Goal: Information Seeking & Learning: Find specific fact

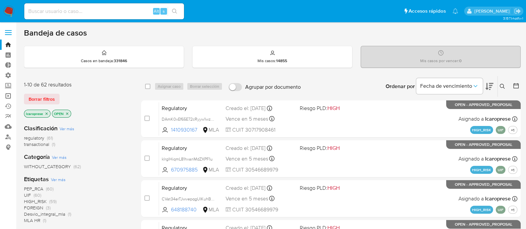
click at [11, 96] on link "Operaciones masivas" at bounding box center [39, 96] width 79 height 10
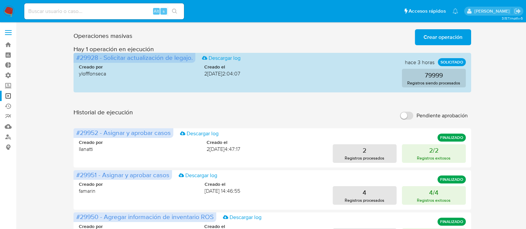
click at [453, 36] on span "Crear operación" at bounding box center [442, 37] width 39 height 15
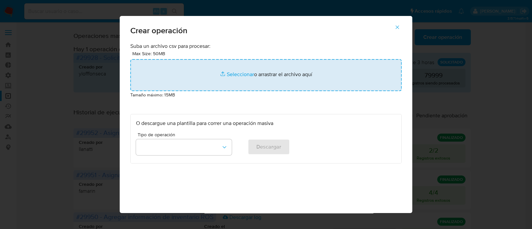
click at [236, 74] on input "file" at bounding box center [265, 75] width 271 height 32
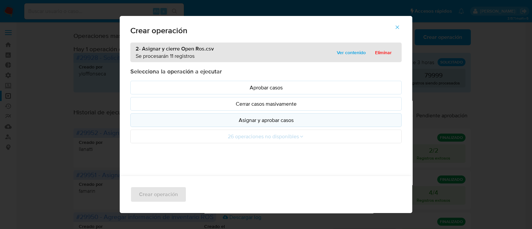
click at [279, 121] on p "Asignar y aprobar casos" at bounding box center [266, 120] width 260 height 8
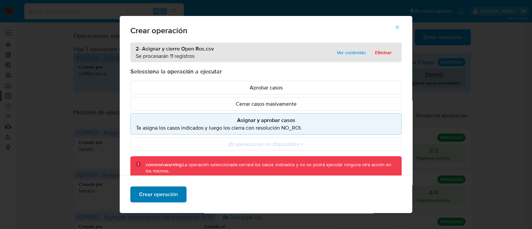
click at [175, 195] on button "Crear operación" at bounding box center [158, 195] width 56 height 16
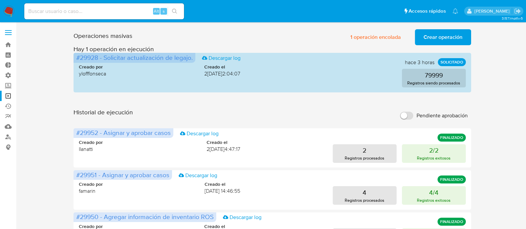
click at [452, 34] on span "Crear operación" at bounding box center [442, 37] width 39 height 15
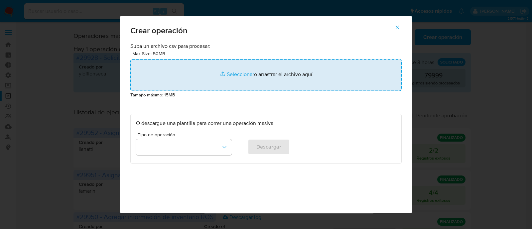
click at [239, 74] on input "file" at bounding box center [265, 75] width 271 height 32
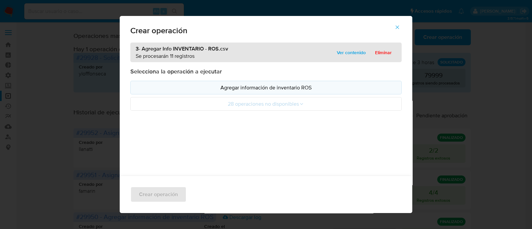
click at [308, 88] on p "Agregar información de inventario ROS" at bounding box center [266, 88] width 260 height 8
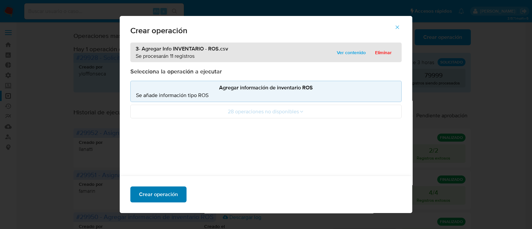
click at [169, 193] on span "Crear operación" at bounding box center [158, 194] width 39 height 15
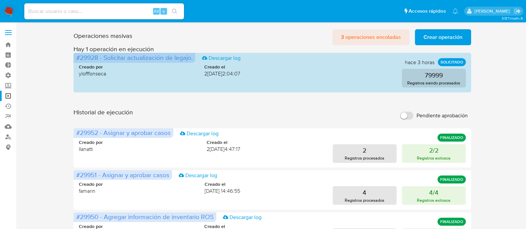
click at [396, 40] on span "3 operaciones encoladas" at bounding box center [371, 37] width 60 height 15
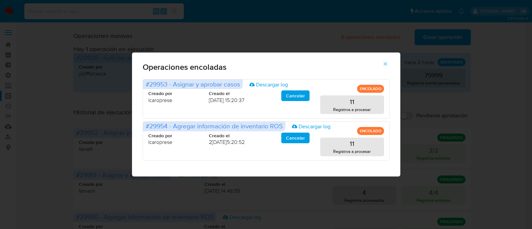
click at [385, 65] on icon "button" at bounding box center [385, 64] width 6 height 6
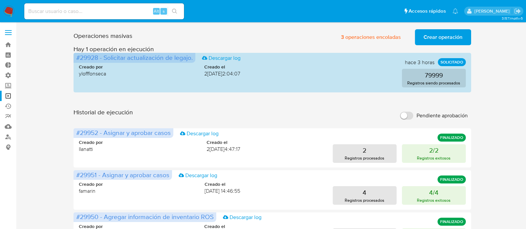
click at [424, 37] on span "Crear operación" at bounding box center [442, 37] width 39 height 15
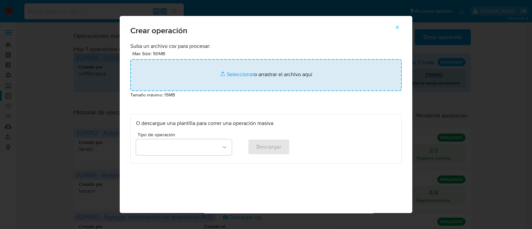
click at [234, 78] on input "file" at bounding box center [265, 75] width 271 height 32
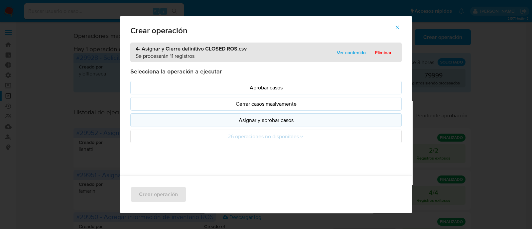
click at [300, 119] on p "Asignar y aprobar casos" at bounding box center [266, 120] width 260 height 8
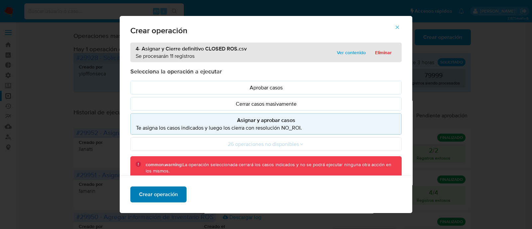
click at [157, 195] on span "Crear operación" at bounding box center [158, 194] width 39 height 15
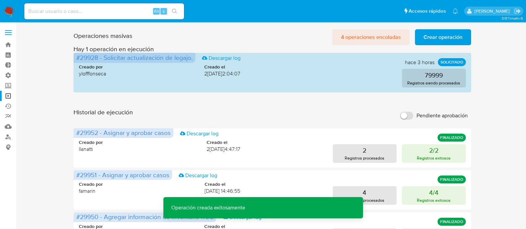
click at [374, 35] on span "4 operaciones encoladas" at bounding box center [371, 37] width 60 height 15
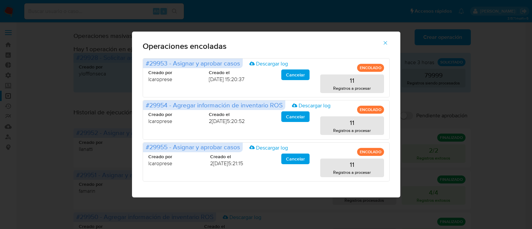
click at [386, 44] on icon "button" at bounding box center [385, 43] width 4 height 4
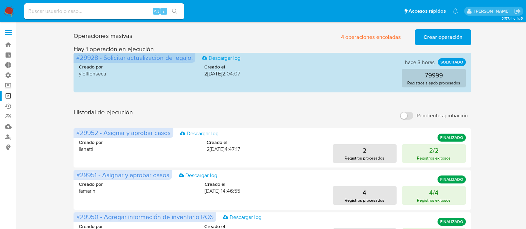
click at [338, 118] on div "Historial de ejecución Pendiente aprobación" at bounding box center [272, 115] width 397 height 15
click at [106, 9] on input at bounding box center [104, 11] width 160 height 9
paste input "i8GepvixnEZ3z9h3xUtSdbg1"
type input "i8GepvixnEZ3z9h3xUtSdbg1"
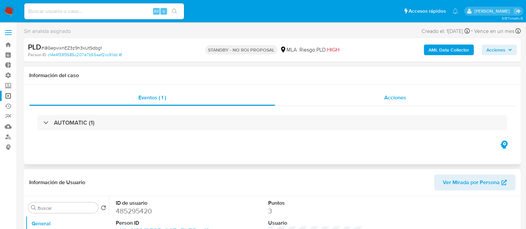
click at [353, 99] on div "Acciones" at bounding box center [395, 98] width 240 height 16
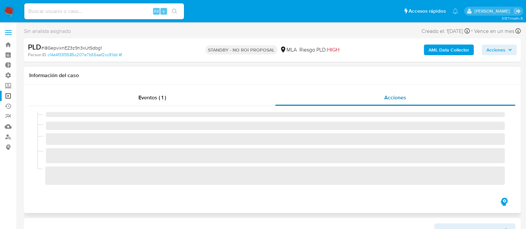
select select "10"
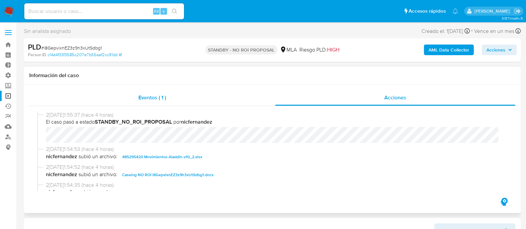
click at [190, 96] on div "Eventos ( 1 )" at bounding box center [152, 98] width 246 height 16
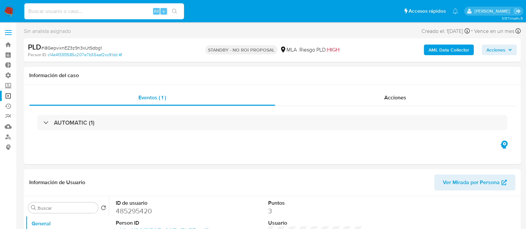
click at [106, 13] on input at bounding box center [104, 11] width 160 height 9
paste input "0PuQC5MNKkWAbMzYXKSDnaQP"
type input "0PuQC5MNKkWAbMzYXKSDnaQP"
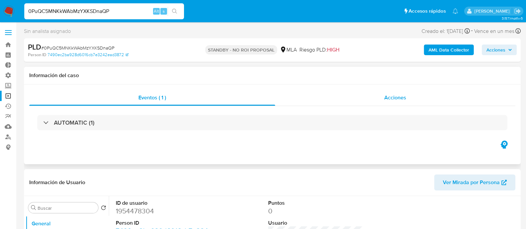
select select "10"
click at [344, 100] on div "Acciones" at bounding box center [395, 98] width 240 height 16
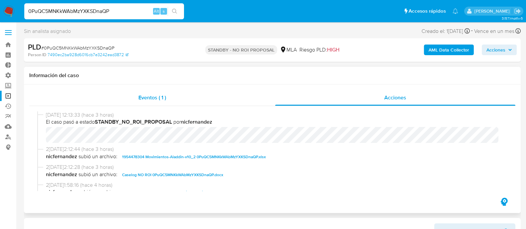
click at [172, 101] on div "Eventos ( 1 )" at bounding box center [152, 98] width 246 height 16
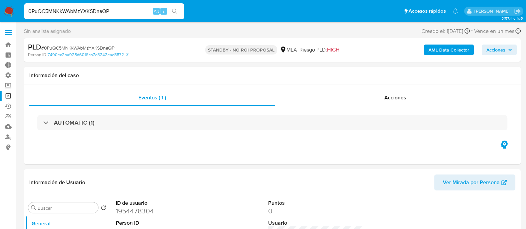
drag, startPoint x: 110, startPoint y: 11, endPoint x: 0, endPoint y: 8, distance: 110.5
click at [0, 8] on nav "Pausado Ver notificaciones 0PuQC5MNKkWAbMzYXKSDnaQP Alt s Accesos rápidos Presi…" at bounding box center [263, 11] width 526 height 22
paste input "Vy9Lz3ptq43ps9BNTMKsOgej"
type input "Vy9Lz3ptq43ps9BNTMKsOgej"
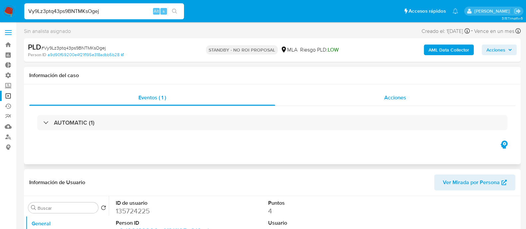
click at [427, 98] on div "Acciones" at bounding box center [395, 98] width 240 height 16
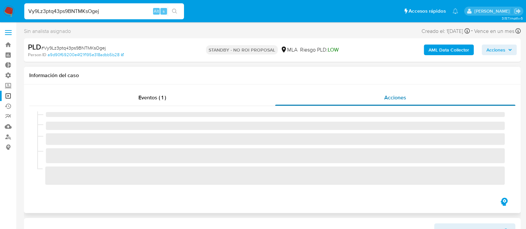
select select "10"
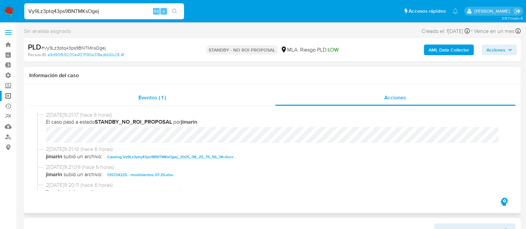
click at [200, 95] on div "Eventos ( 1 )" at bounding box center [152, 98] width 246 height 16
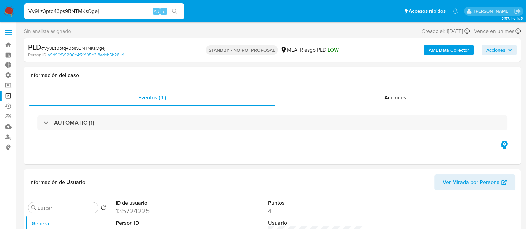
drag, startPoint x: 100, startPoint y: 10, endPoint x: 0, endPoint y: -7, distance: 102.0
paste input "GCxuvwBeZKKLmQliTJuhMiMb"
type input "GCxuvwBeZKKLmQliTJuhMiMb"
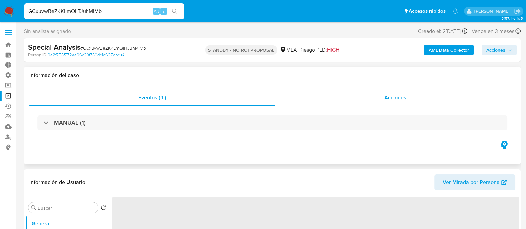
click at [346, 101] on div "Acciones" at bounding box center [395, 98] width 240 height 16
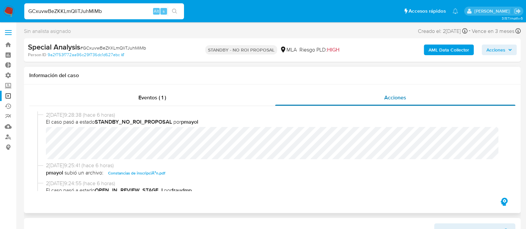
select select "10"
drag, startPoint x: 106, startPoint y: 10, endPoint x: 0, endPoint y: 8, distance: 105.8
click at [0, 8] on nav "Pausado Ver notificaciones GCxuvwBeZKKLmQliTJuhMiMb Alt s Accesos rápidos Presi…" at bounding box center [263, 11] width 526 height 22
paste input "C3j9lbgeNPYnkJPjIh5Y7AFY"
type input "C3j9lbgeNPYnkJPjIh5Y7AFY"
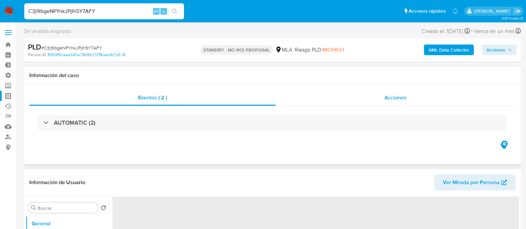
click at [339, 102] on div "Acciones" at bounding box center [395, 98] width 239 height 16
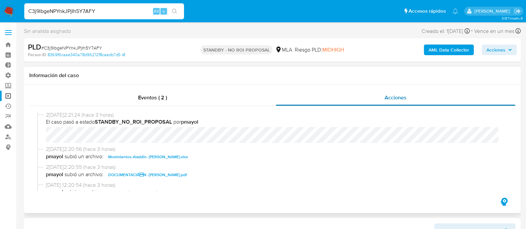
select select "10"
click at [202, 99] on div "Eventos ( 2 )" at bounding box center [152, 98] width 246 height 16
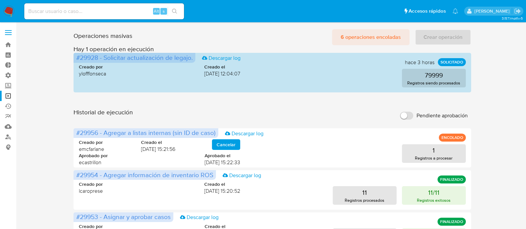
click at [371, 36] on span "6 operaciones encoladas" at bounding box center [371, 37] width 60 height 15
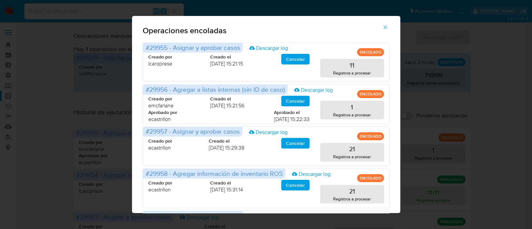
click at [386, 27] on icon "button" at bounding box center [385, 27] width 6 height 6
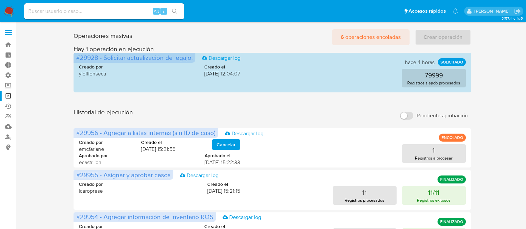
click at [384, 36] on span "6 operaciones encoladas" at bounding box center [371, 37] width 60 height 15
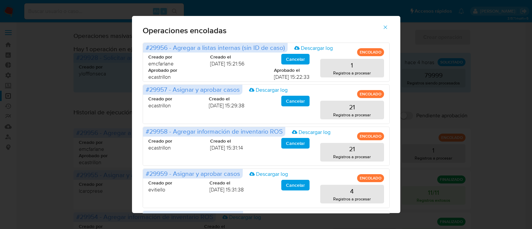
click at [388, 29] on icon "button" at bounding box center [385, 27] width 6 height 6
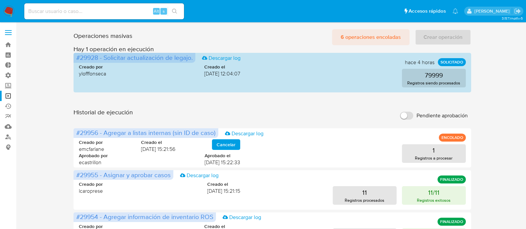
click at [368, 31] on span "6 operaciones encoladas" at bounding box center [371, 37] width 60 height 15
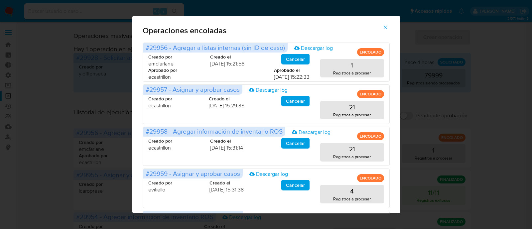
click at [388, 25] on icon "button" at bounding box center [385, 27] width 6 height 6
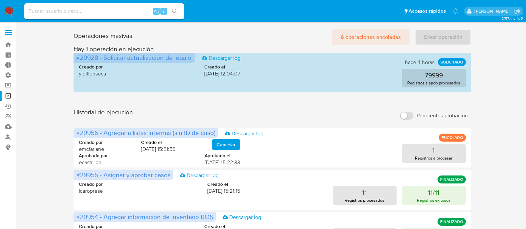
click at [361, 32] on span "6 operaciones encoladas" at bounding box center [371, 37] width 60 height 15
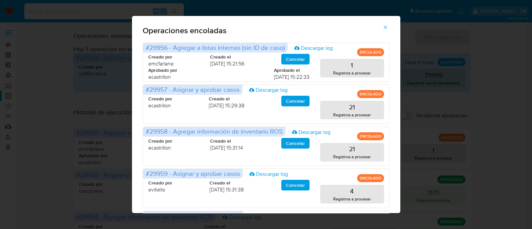
click at [391, 27] on button "button" at bounding box center [385, 27] width 23 height 16
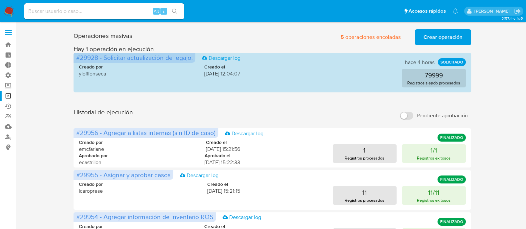
click at [429, 37] on span "Crear operación" at bounding box center [442, 37] width 39 height 15
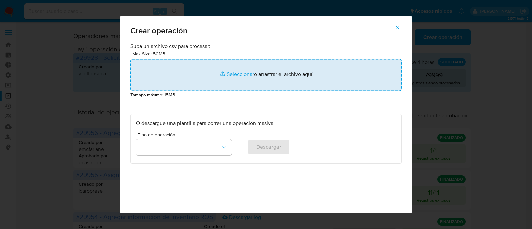
click at [239, 77] on input "file" at bounding box center [265, 75] width 271 height 32
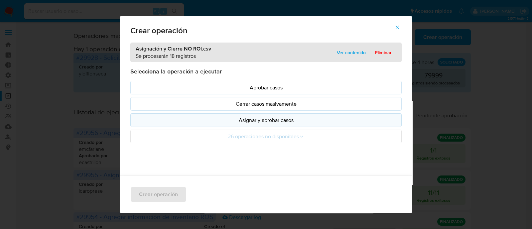
click at [241, 122] on p "Asignar y aprobar casos" at bounding box center [266, 120] width 260 height 8
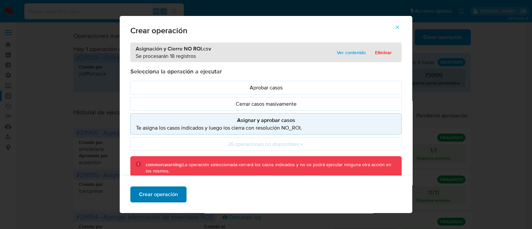
click at [167, 195] on span "Crear operación" at bounding box center [158, 194] width 39 height 15
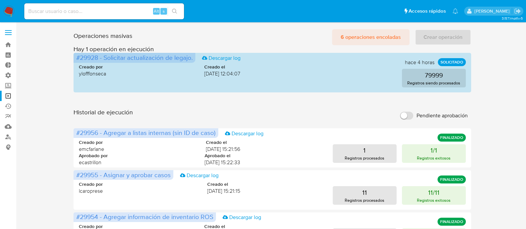
click at [387, 39] on span "6 operaciones encoladas" at bounding box center [371, 37] width 60 height 15
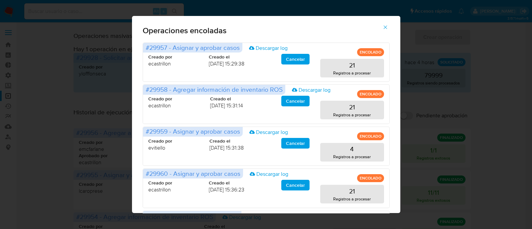
click at [388, 26] on icon "button" at bounding box center [385, 27] width 6 height 6
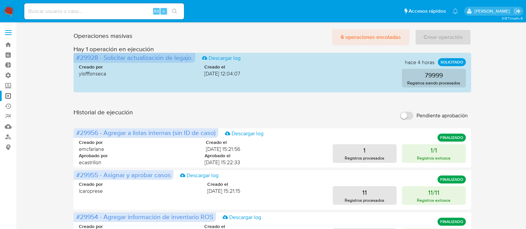
click at [379, 35] on span "6 operaciones encoladas" at bounding box center [371, 37] width 60 height 15
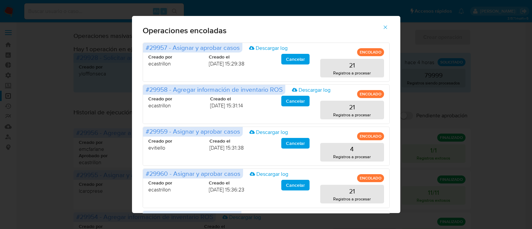
drag, startPoint x: 388, startPoint y: 30, endPoint x: 339, endPoint y: 14, distance: 51.1
click at [388, 30] on icon "button" at bounding box center [385, 27] width 6 height 6
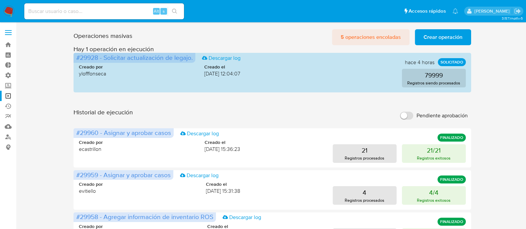
click at [362, 38] on span "5 operaciones encoladas" at bounding box center [371, 37] width 60 height 15
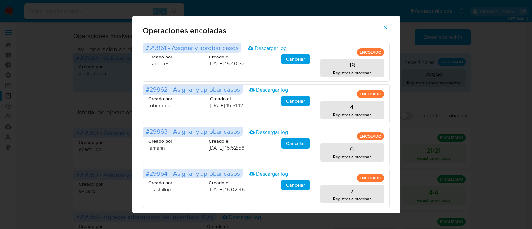
click at [392, 25] on button "button" at bounding box center [385, 27] width 23 height 16
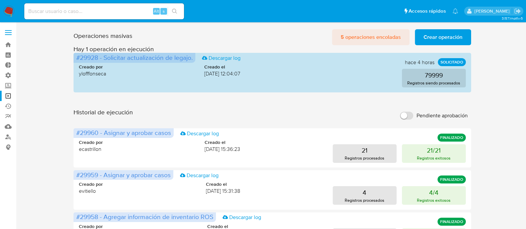
click at [374, 42] on span "5 operaciones encoladas" at bounding box center [371, 37] width 60 height 15
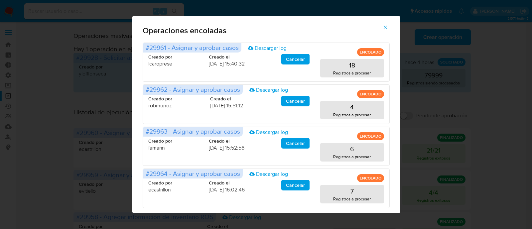
click at [387, 27] on icon "button" at bounding box center [385, 27] width 6 height 6
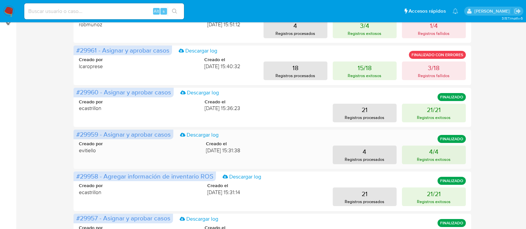
scroll to position [83, 0]
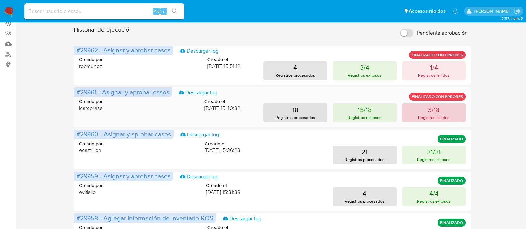
click at [428, 108] on p "3/18" at bounding box center [434, 109] width 12 height 9
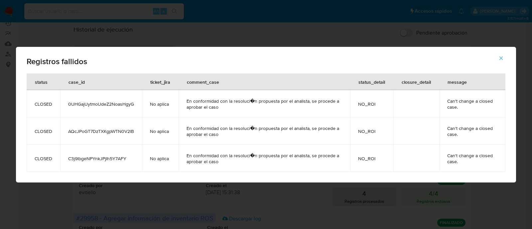
click at [114, 157] on span "C3j9lbgeNPYnkJPjIh5Y7AFY" at bounding box center [101, 159] width 66 height 6
click at [498, 58] on icon "button" at bounding box center [501, 58] width 6 height 6
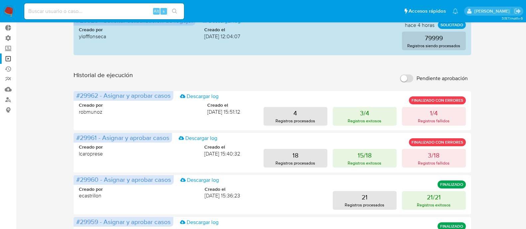
scroll to position [0, 0]
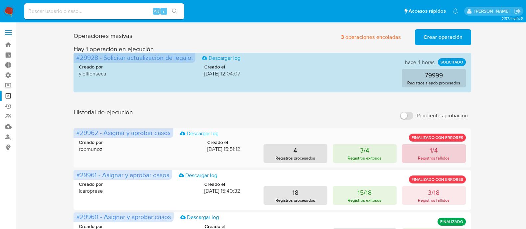
click at [452, 153] on button "1/4 Registros fallidos" at bounding box center [434, 153] width 64 height 19
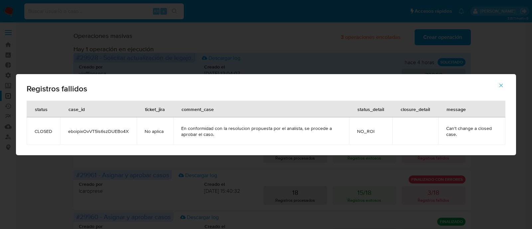
click at [499, 87] on icon "button" at bounding box center [501, 85] width 6 height 6
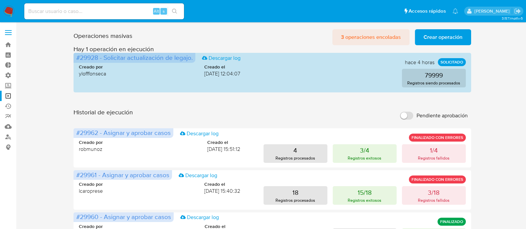
click at [370, 35] on span "3 operaciones encoladas" at bounding box center [371, 37] width 60 height 15
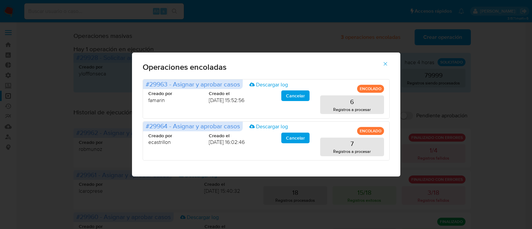
click at [384, 66] on icon "button" at bounding box center [385, 64] width 6 height 6
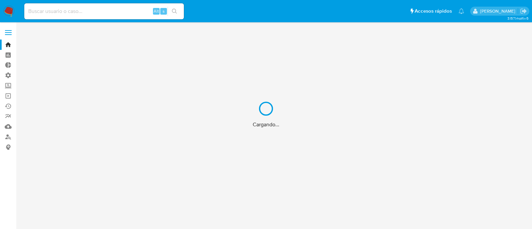
click at [135, 16] on div "Cargando..." at bounding box center [266, 114] width 532 height 229
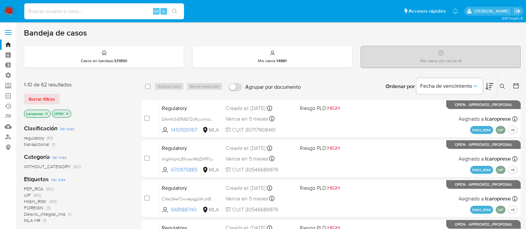
click at [129, 9] on input at bounding box center [104, 11] width 160 height 9
paste input "C3j9lbgeNPYnkJPjIh5Y7AFY"
type input "C3j9lbgeNPYnkJPjIh5Y7AFY"
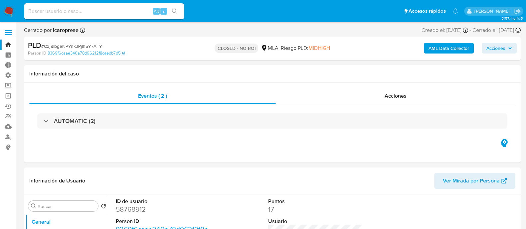
select select "10"
click at [10, 44] on link "Bandeja" at bounding box center [39, 45] width 79 height 10
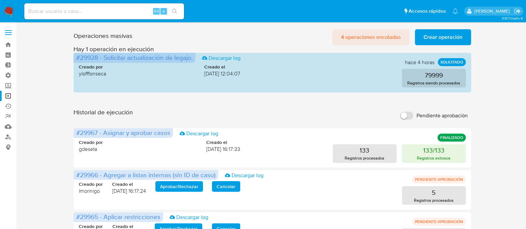
click at [348, 36] on span "4 operaciones encoladas" at bounding box center [371, 37] width 60 height 15
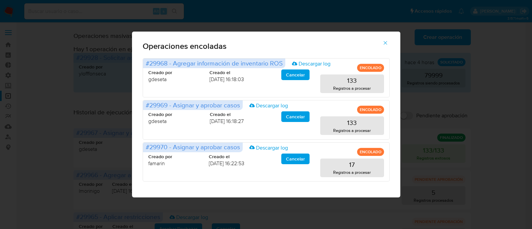
click at [385, 44] on icon "button" at bounding box center [385, 43] width 6 height 6
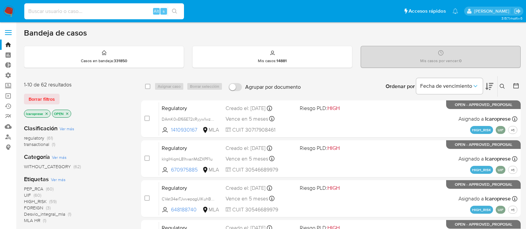
click at [132, 11] on input at bounding box center [104, 11] width 160 height 9
type input "413934541"
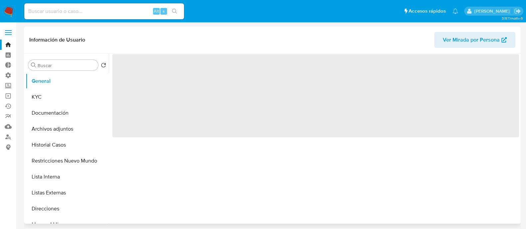
click at [59, 146] on button "Historial Casos" at bounding box center [67, 145] width 83 height 16
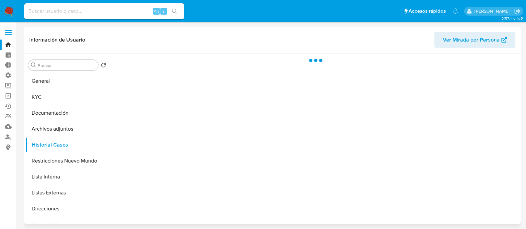
select select "10"
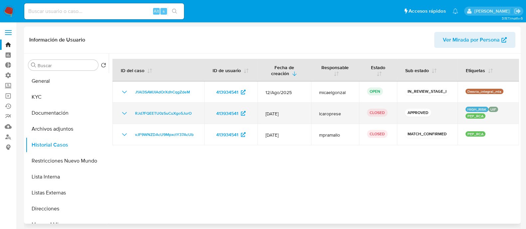
click at [126, 112] on icon "Mostrar/Ocultar" at bounding box center [124, 113] width 8 height 8
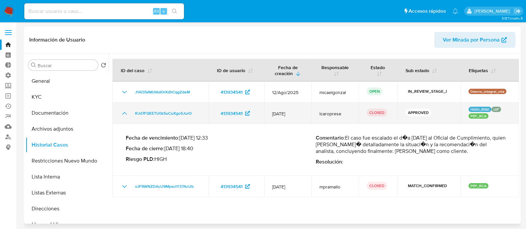
click at [126, 112] on icon "Mostrar/Ocultar" at bounding box center [124, 113] width 8 height 8
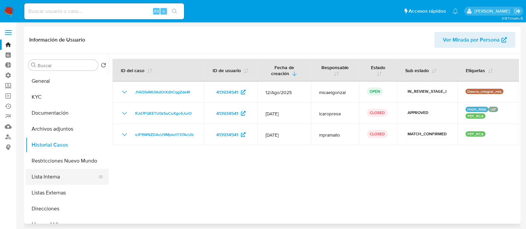
click at [57, 176] on button "Lista Interna" at bounding box center [65, 177] width 78 height 16
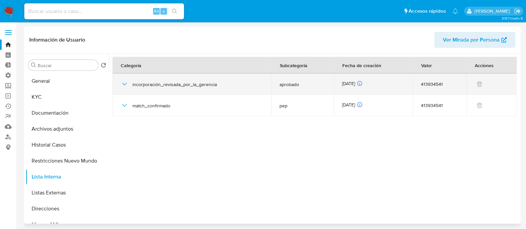
click at [123, 86] on icon "button" at bounding box center [124, 84] width 8 height 8
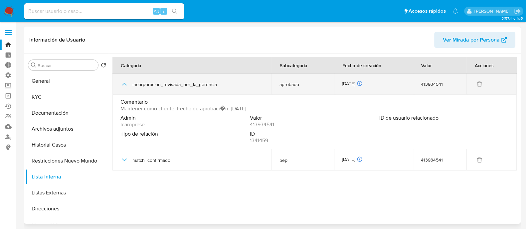
click at [123, 86] on icon "button" at bounding box center [124, 84] width 8 height 8
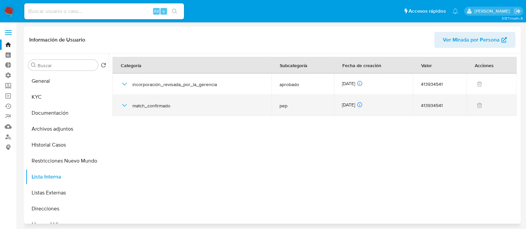
click at [125, 105] on icon "button" at bounding box center [124, 105] width 5 height 3
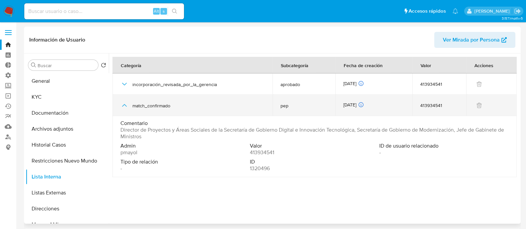
click at [125, 105] on icon "button" at bounding box center [124, 105] width 5 height 3
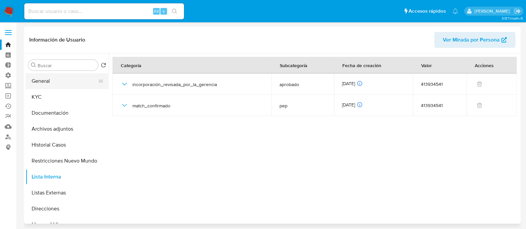
click at [70, 82] on button "General" at bounding box center [65, 81] width 78 height 16
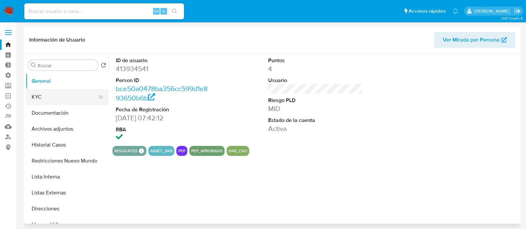
click at [49, 96] on button "KYC" at bounding box center [65, 97] width 78 height 16
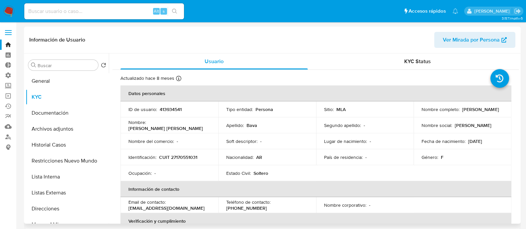
click at [185, 156] on p "CUIT 27170551031" at bounding box center [178, 157] width 38 height 6
copy p "27170551031"
drag, startPoint x: 491, startPoint y: 108, endPoint x: 479, endPoint y: 131, distance: 25.6
click at [461, 111] on div "Nombre completo : Maria Julia Bava" at bounding box center [462, 109] width 82 height 6
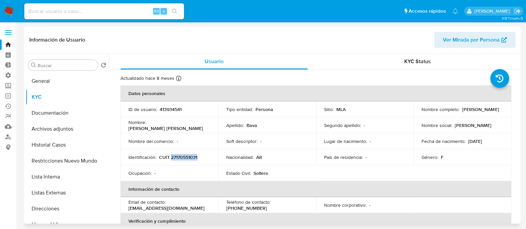
copy p "Maria Julia Bava"
click at [64, 174] on button "Lista Interna" at bounding box center [65, 177] width 78 height 16
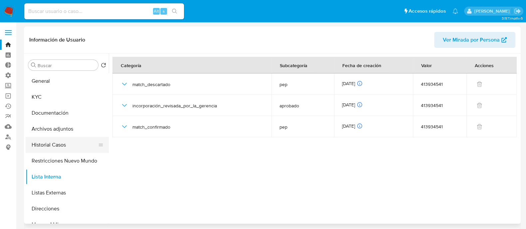
click at [71, 144] on button "Historial Casos" at bounding box center [65, 145] width 78 height 16
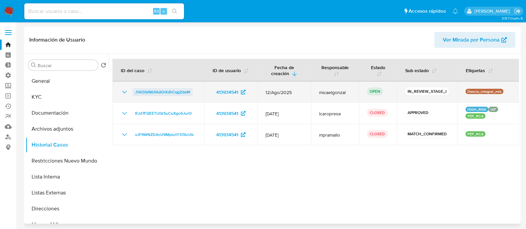
click at [181, 91] on span "J1Al3SAWJIAdOrXdhCqgZdeM" at bounding box center [162, 92] width 55 height 8
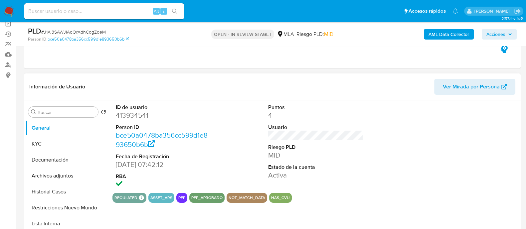
select select "10"
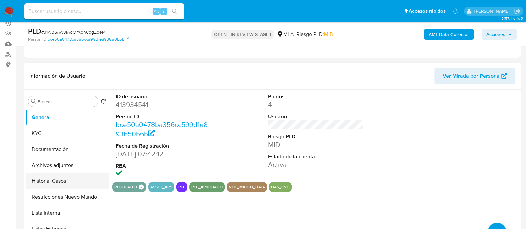
click at [59, 184] on button "Historial Casos" at bounding box center [65, 181] width 78 height 16
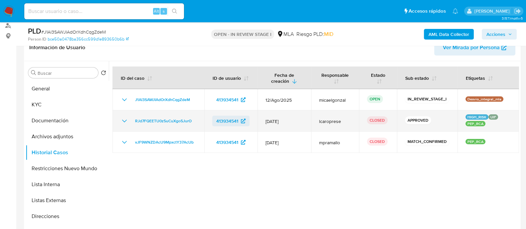
scroll to position [125, 0]
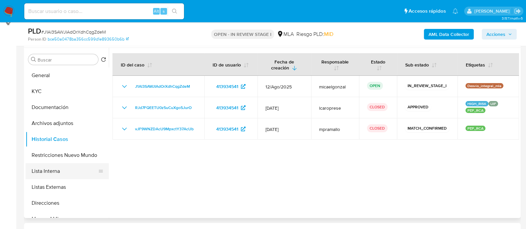
click at [48, 172] on button "Lista Interna" at bounding box center [65, 171] width 78 height 16
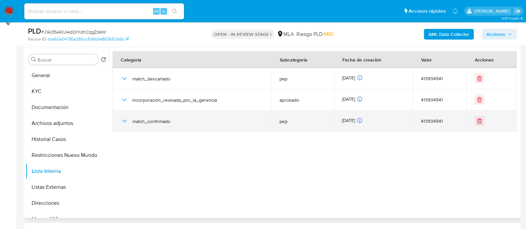
click at [119, 121] on td "match_confirmado" at bounding box center [191, 120] width 159 height 21
click at [124, 121] on icon "button" at bounding box center [124, 121] width 8 height 8
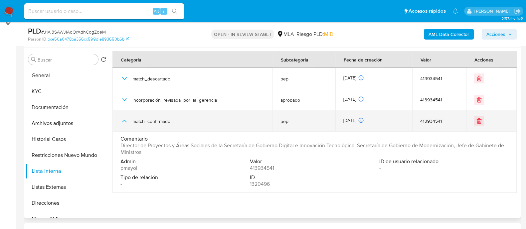
click at [123, 121] on icon "button" at bounding box center [124, 121] width 8 height 8
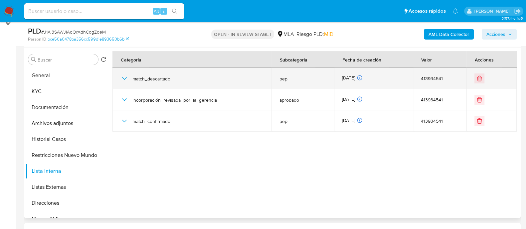
click at [122, 77] on icon "button" at bounding box center [124, 79] width 8 height 8
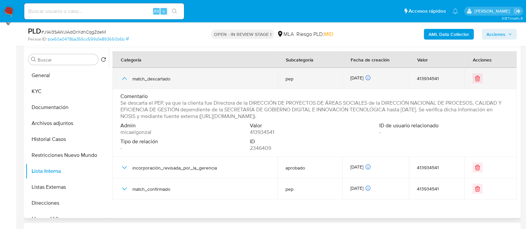
click at [122, 77] on icon "button" at bounding box center [124, 79] width 8 height 8
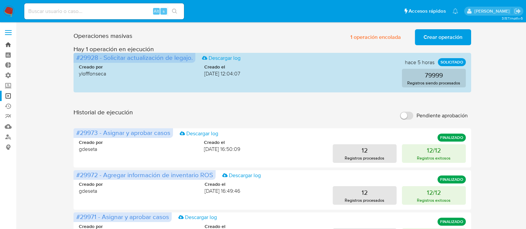
click at [6, 43] on link "Bandeja" at bounding box center [39, 45] width 79 height 10
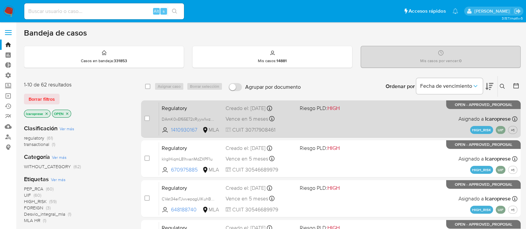
click at [215, 107] on span "Regulatory" at bounding box center [191, 107] width 59 height 9
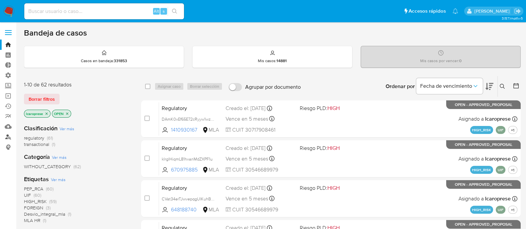
click at [10, 139] on link "Buscador de personas" at bounding box center [39, 137] width 79 height 10
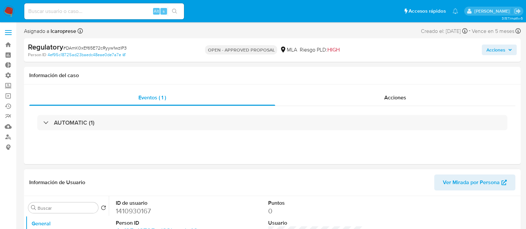
select select "10"
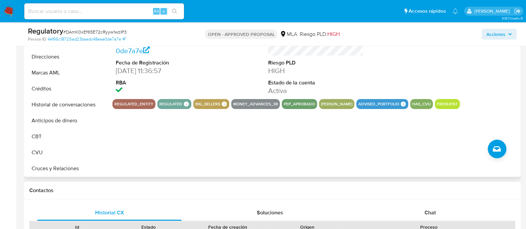
scroll to position [64, 0]
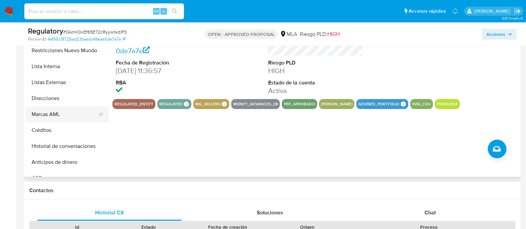
click at [49, 114] on button "Marcas AML" at bounding box center [65, 114] width 78 height 16
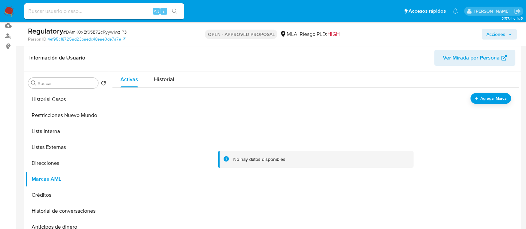
scroll to position [83, 0]
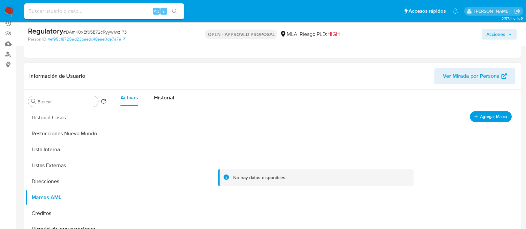
click at [500, 117] on span "Agregar Marca" at bounding box center [493, 116] width 27 height 8
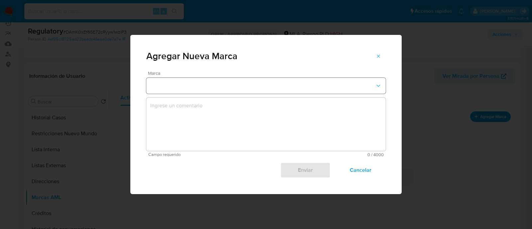
click at [254, 91] on button "marks-modal" at bounding box center [265, 86] width 239 height 16
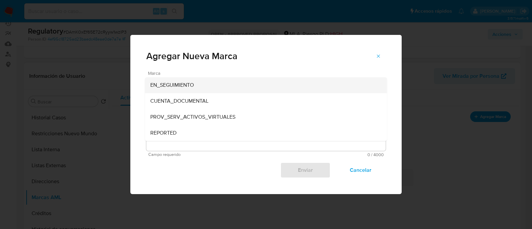
click at [190, 88] on span "EN_SEGUIMIENTO" at bounding box center [172, 85] width 44 height 7
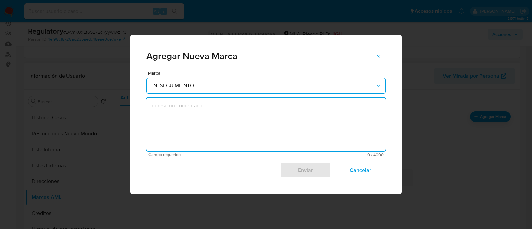
click at [193, 108] on textarea "marks-modal" at bounding box center [265, 124] width 239 height 53
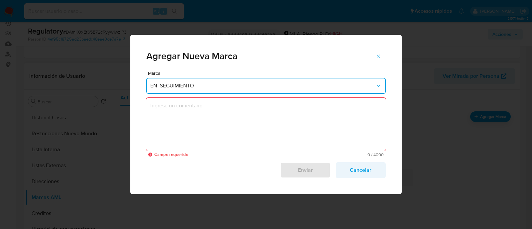
click at [365, 174] on span "Cancelar" at bounding box center [361, 170] width 33 height 15
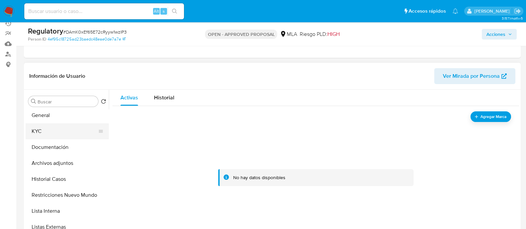
scroll to position [0, 0]
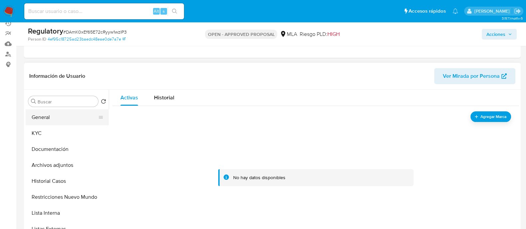
click at [70, 120] on button "General" at bounding box center [65, 117] width 78 height 16
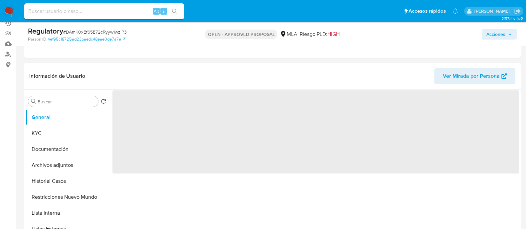
scroll to position [125, 0]
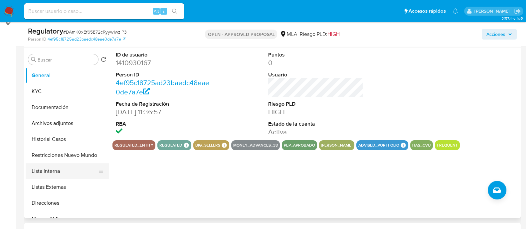
click at [52, 173] on button "Lista Interna" at bounding box center [65, 171] width 78 height 16
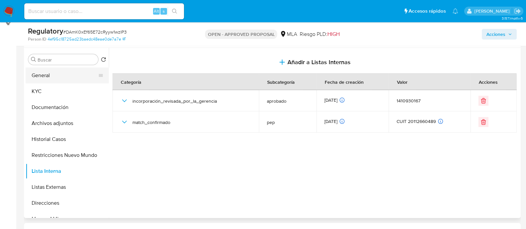
click at [68, 80] on button "General" at bounding box center [65, 76] width 78 height 16
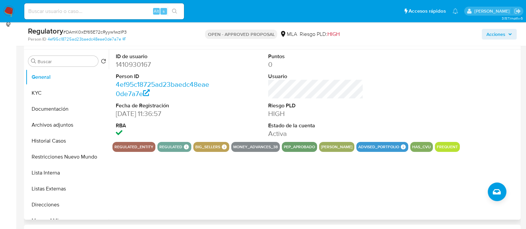
scroll to position [166, 0]
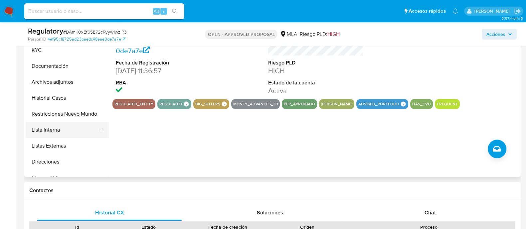
click at [62, 131] on button "Lista Interna" at bounding box center [65, 130] width 78 height 16
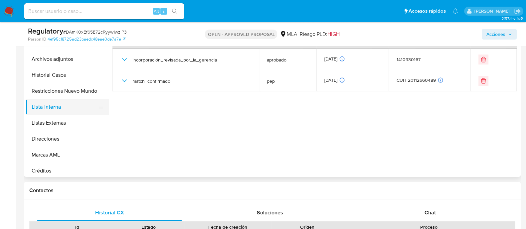
scroll to position [83, 0]
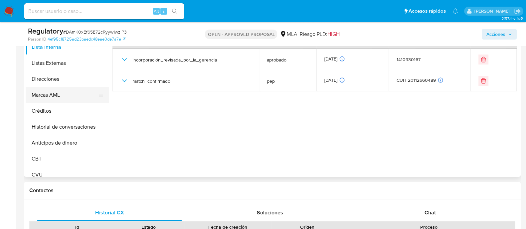
click at [64, 96] on button "Marcas AML" at bounding box center [65, 95] width 78 height 16
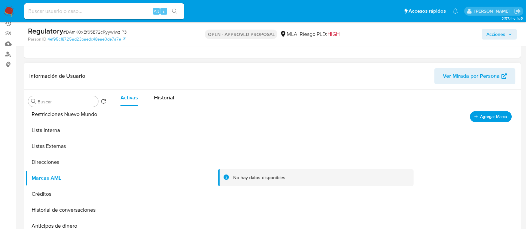
click at [484, 116] on span "Agregar Marca" at bounding box center [493, 116] width 27 height 8
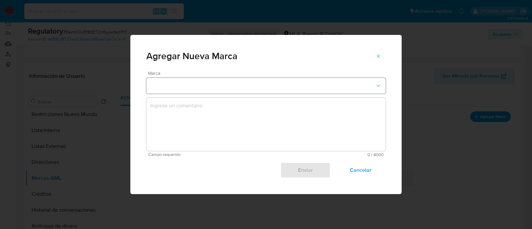
click at [257, 88] on button "marks-modal" at bounding box center [265, 86] width 239 height 16
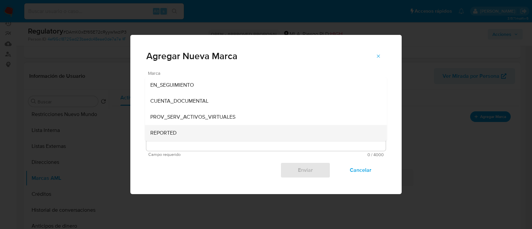
click at [218, 129] on div "REPORTED" at bounding box center [264, 133] width 228 height 16
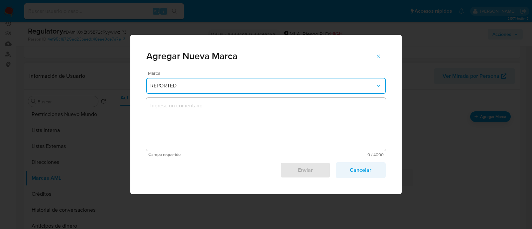
click at [352, 169] on span "Cancelar" at bounding box center [361, 170] width 33 height 15
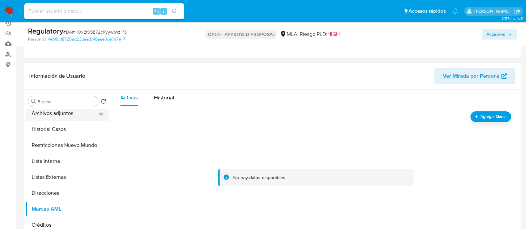
scroll to position [0, 0]
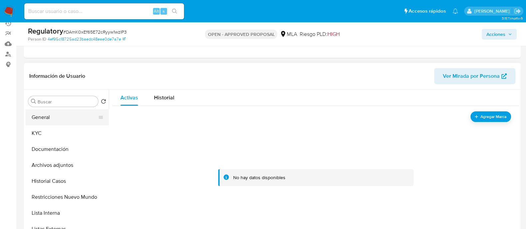
click at [72, 120] on button "General" at bounding box center [65, 117] width 78 height 16
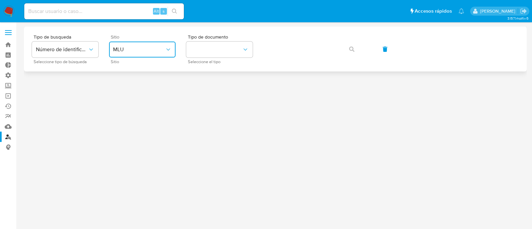
click at [140, 57] on button "MLU" at bounding box center [142, 50] width 67 height 16
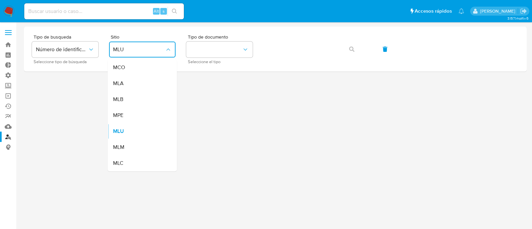
click at [141, 84] on div "MLA" at bounding box center [140, 84] width 55 height 16
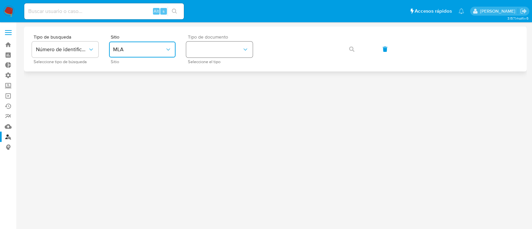
click at [215, 54] on button "identificationType" at bounding box center [219, 50] width 67 height 16
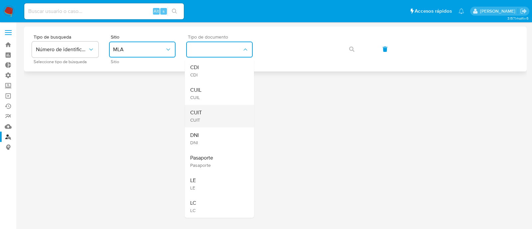
click at [224, 117] on div "CUIT CUIT" at bounding box center [217, 116] width 55 height 23
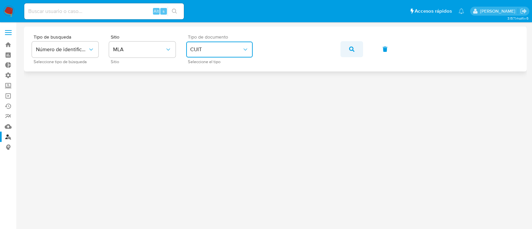
click at [350, 50] on icon "button" at bounding box center [351, 49] width 5 height 5
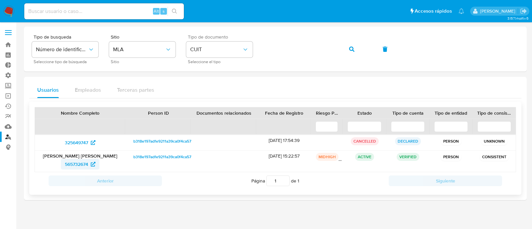
click at [76, 164] on span "565732674" at bounding box center [76, 164] width 23 height 11
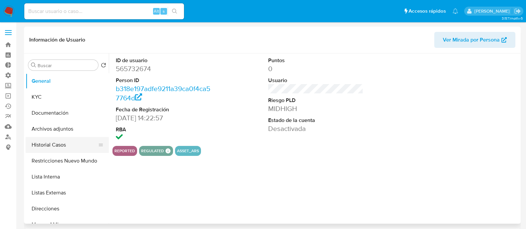
click at [73, 146] on button "Historial Casos" at bounding box center [65, 145] width 78 height 16
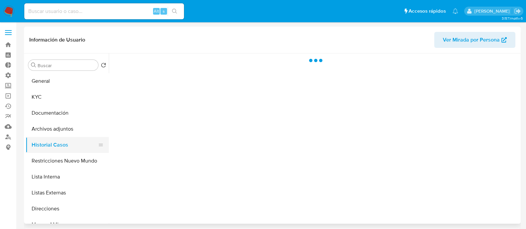
select select "10"
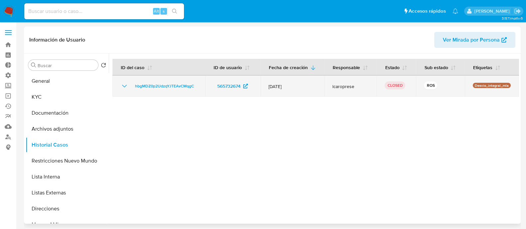
click at [124, 86] on icon "Mostrar/Ocultar" at bounding box center [124, 86] width 8 height 8
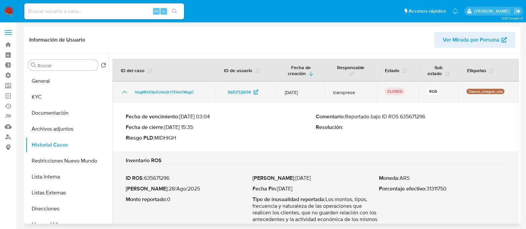
click at [124, 91] on icon "Mostrar/Ocultar" at bounding box center [124, 92] width 8 height 8
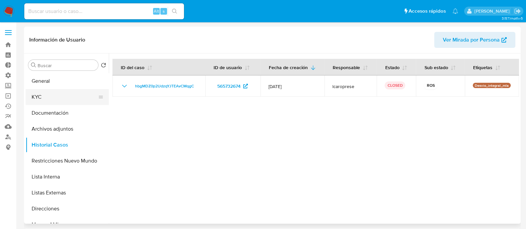
click at [51, 91] on button "KYC" at bounding box center [65, 97] width 78 height 16
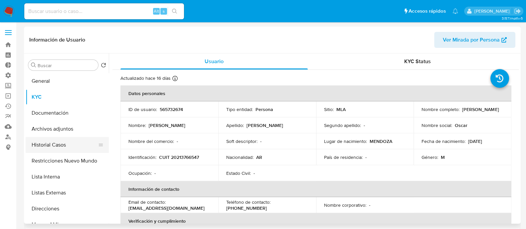
click at [67, 142] on button "Historial Casos" at bounding box center [65, 145] width 78 height 16
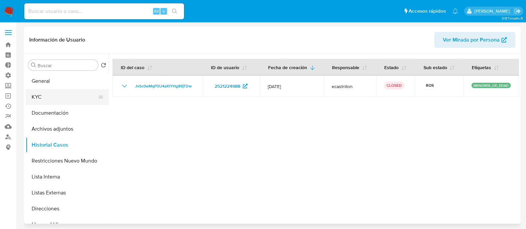
click at [64, 99] on button "KYC" at bounding box center [65, 97] width 78 height 16
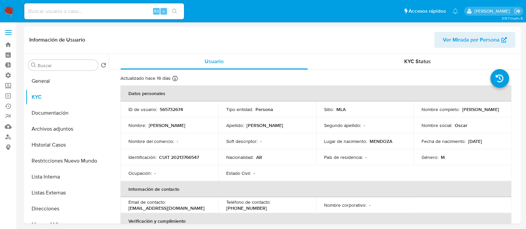
click at [106, 12] on input at bounding box center [104, 11] width 160 height 9
paste input "20213766547"
type input "20213766547"
drag, startPoint x: 79, startPoint y: 10, endPoint x: 0, endPoint y: 9, distance: 79.5
click at [0, 9] on nav "Pausado Ver notificaciones 20213766547 Alt s Accesos rápidos Presiona las sigui…" at bounding box center [263, 11] width 526 height 22
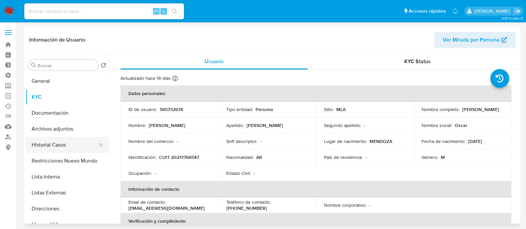
click at [62, 144] on button "Historial Casos" at bounding box center [65, 145] width 78 height 16
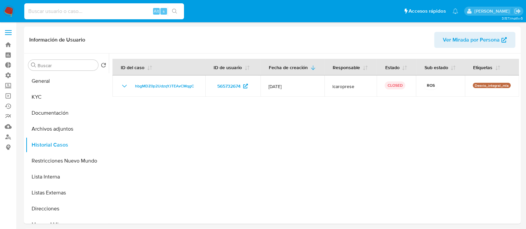
click at [130, 11] on input at bounding box center [104, 11] width 160 height 9
paste input "2398736445"
type input "2398736445"
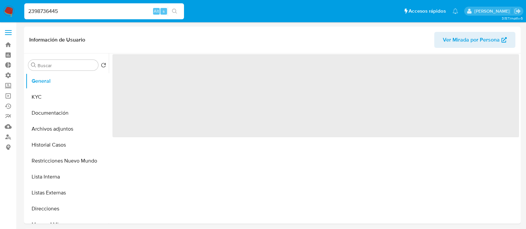
select select "10"
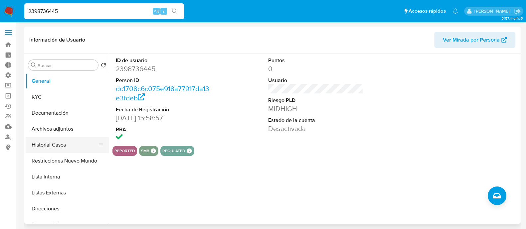
click at [61, 144] on button "Historial Casos" at bounding box center [65, 145] width 78 height 16
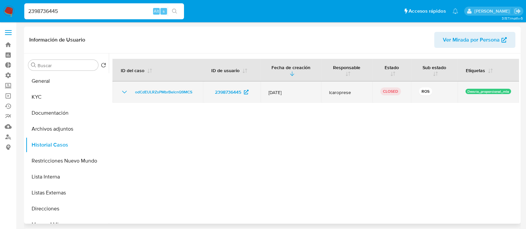
click at [123, 93] on icon "Mostrar/Ocultar" at bounding box center [124, 92] width 8 height 8
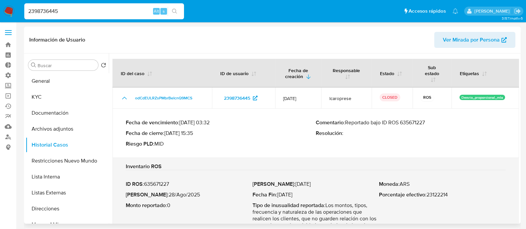
click at [413, 126] on p "Comentario : Reportado bajo ID ROS 635671227" at bounding box center [411, 122] width 190 height 7
click at [413, 125] on p "Comentario : Reportado bajo ID ROS 635671227" at bounding box center [411, 122] width 190 height 7
click at [65, 99] on button "KYC" at bounding box center [65, 97] width 78 height 16
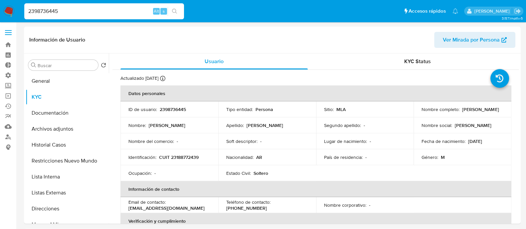
drag, startPoint x: 63, startPoint y: 13, endPoint x: 0, endPoint y: 6, distance: 63.5
click at [0, 6] on nav "Pausado Ver notificaciones 2398736445 Alt s Accesos rápidos Presiona las siguie…" at bounding box center [263, 11] width 526 height 22
paste input "565732674"
type input "565732674"
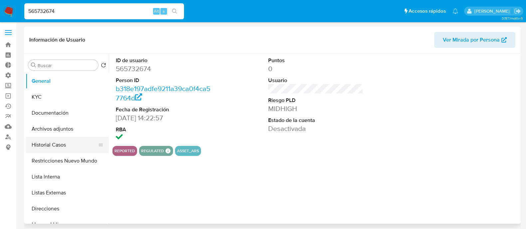
click at [68, 141] on button "Historial Casos" at bounding box center [65, 145] width 78 height 16
select select "10"
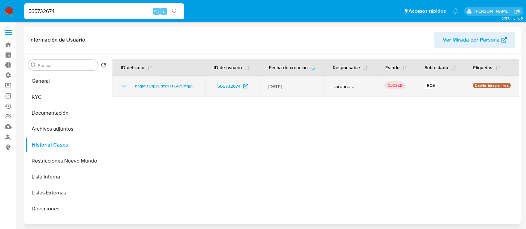
click at [123, 84] on icon "Mostrar/Ocultar" at bounding box center [124, 86] width 8 height 8
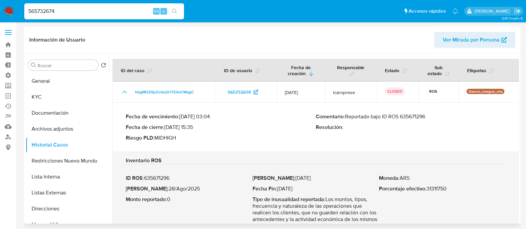
click at [416, 116] on p "Comentario : Reportado bajo ID ROS 635671296" at bounding box center [411, 116] width 190 height 7
click at [416, 115] on p "Comentario : Reportado bajo ID ROS 635671296" at bounding box center [411, 116] width 190 height 7
drag, startPoint x: 65, startPoint y: 10, endPoint x: 0, endPoint y: 4, distance: 65.1
click at [0, 4] on nav "Pausado Ver notificaciones 565732674 Alt s Accesos rápidos Presiona las siguien…" at bounding box center [263, 11] width 526 height 22
paste input "670808754"
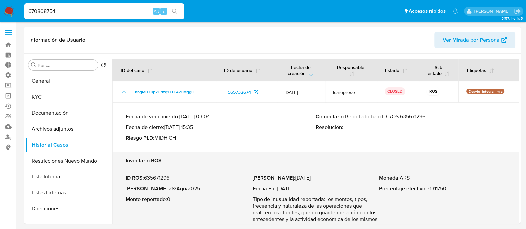
type input "670808754"
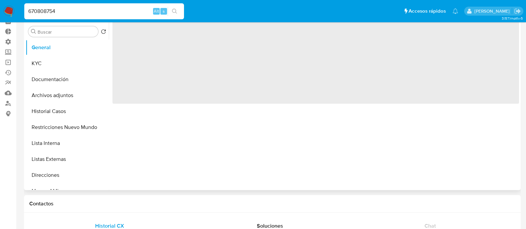
scroll to position [41, 0]
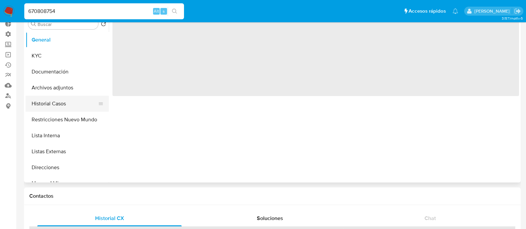
click at [71, 101] on button "Historial Casos" at bounding box center [65, 104] width 78 height 16
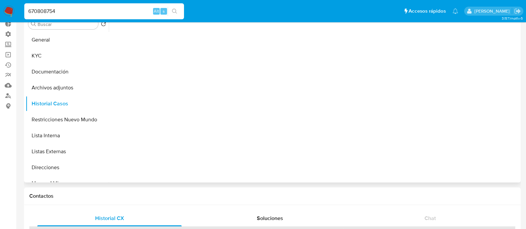
scroll to position [1, 0]
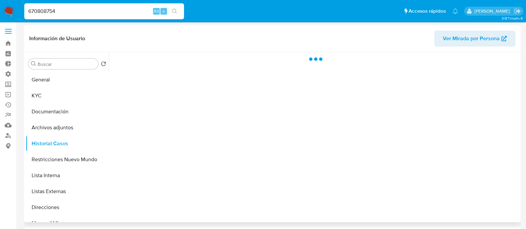
select select "10"
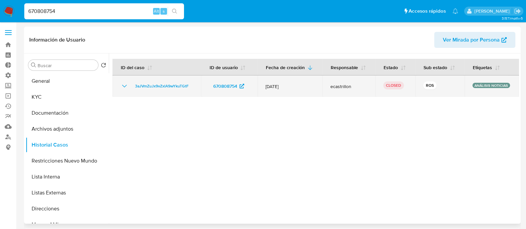
click at [125, 87] on icon "Mostrar/Ocultar" at bounding box center [124, 86] width 8 height 8
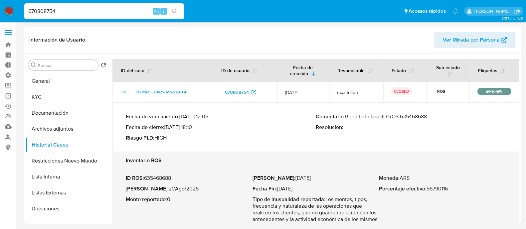
drag, startPoint x: 90, startPoint y: 11, endPoint x: 12, endPoint y: 11, distance: 78.5
click at [21, 9] on ul "Pausado Ver notificaciones 670808754 Alt s Accesos rápidos Presiona las siguien…" at bounding box center [241, 11] width 440 height 17
paste input "2476244181"
type input "2476244181"
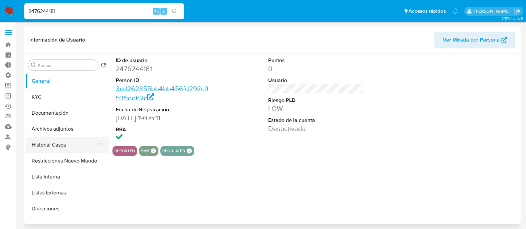
click at [67, 145] on button "Historial Casos" at bounding box center [65, 145] width 78 height 16
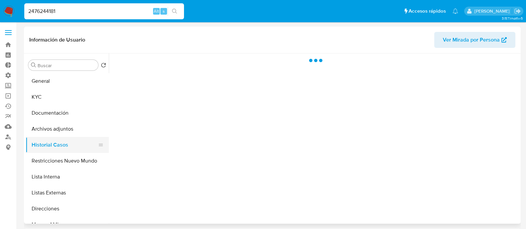
select select "10"
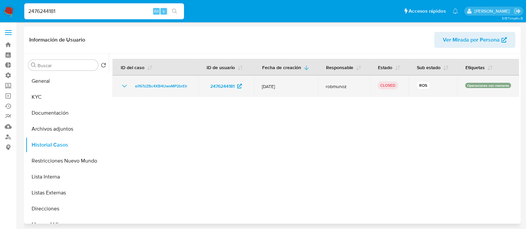
click at [125, 90] on icon "Mostrar/Ocultar" at bounding box center [124, 86] width 8 height 8
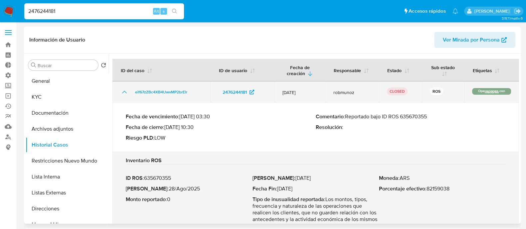
click at [125, 93] on icon "Mostrar/Ocultar" at bounding box center [124, 92] width 8 height 8
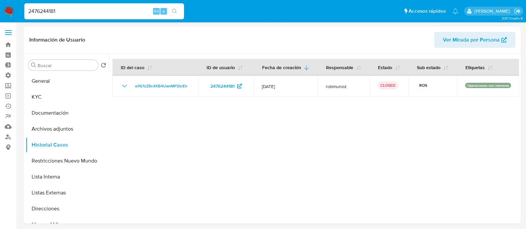
drag, startPoint x: 48, startPoint y: 15, endPoint x: 7, endPoint y: 16, distance: 40.9
click at [7, 16] on nav "Pausado Ver notificaciones 2476244181 Alt s Accesos rápidos Presiona las siguie…" at bounding box center [263, 11] width 526 height 22
paste input "546114884"
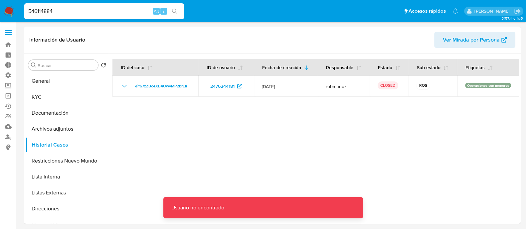
click at [113, 12] on input "546114884" at bounding box center [104, 11] width 160 height 9
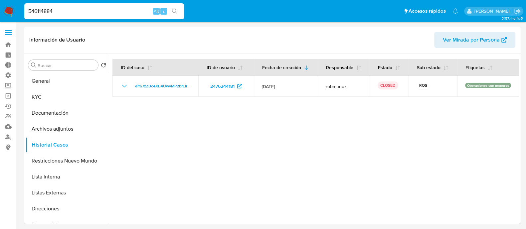
type input "546114884"
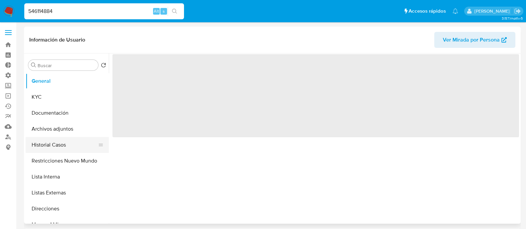
click at [58, 145] on button "Historial Casos" at bounding box center [65, 145] width 78 height 16
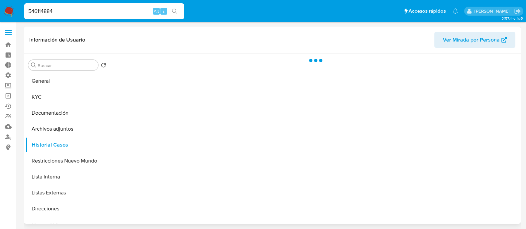
select select "10"
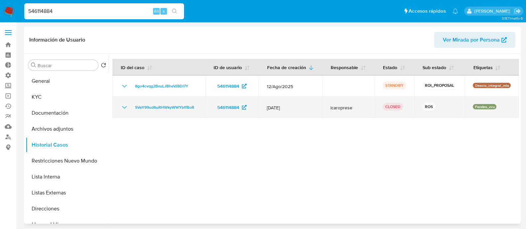
click at [122, 106] on icon "Mostrar/Ocultar" at bounding box center [124, 107] width 8 height 8
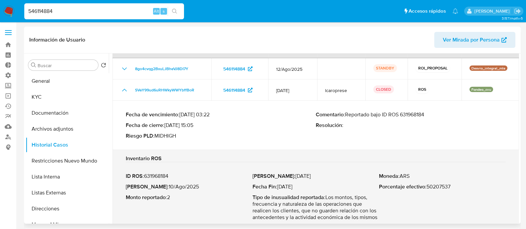
scroll to position [34, 0]
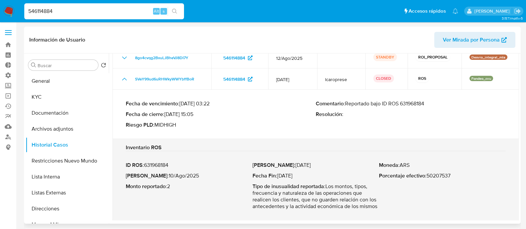
click at [414, 103] on p "Comentario : Reportado bajo ID ROS 631968184" at bounding box center [411, 103] width 190 height 7
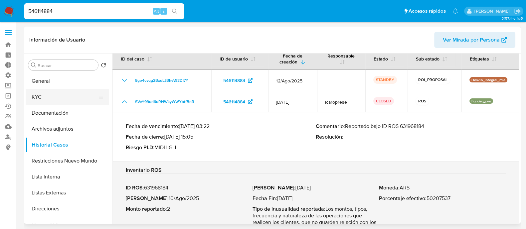
scroll to position [0, 0]
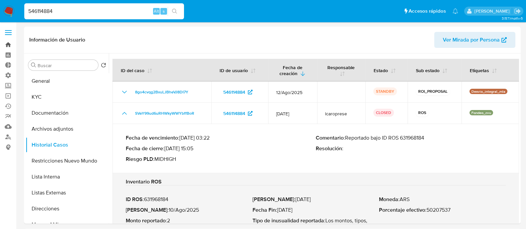
click at [8, 45] on link "Bandeja" at bounding box center [39, 45] width 79 height 10
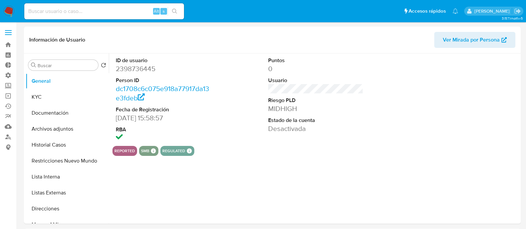
click at [109, 9] on input at bounding box center [104, 11] width 160 height 9
select select "10"
paste input "2453948342"
type input "2453948342"
click at [65, 150] on button "Historial Casos" at bounding box center [65, 145] width 78 height 16
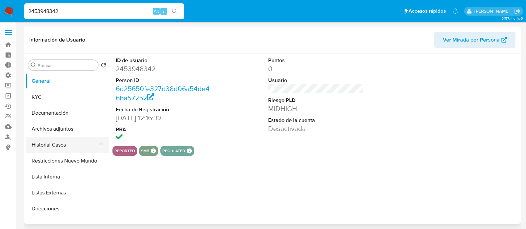
select select "10"
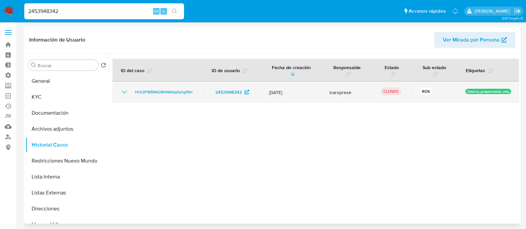
click at [126, 90] on icon "Mostrar/Ocultar" at bounding box center [124, 92] width 8 height 8
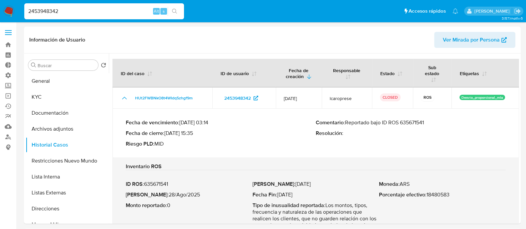
drag, startPoint x: 81, startPoint y: 13, endPoint x: 0, endPoint y: 2, distance: 82.2
click at [0, 2] on nav "Pausado Ver notificaciones 2453948342 Alt s Accesos rápidos Presiona las siguie…" at bounding box center [263, 11] width 526 height 22
paste input
type input "2453948342"
click at [68, 130] on button "Archivos adjuntos" at bounding box center [65, 129] width 78 height 16
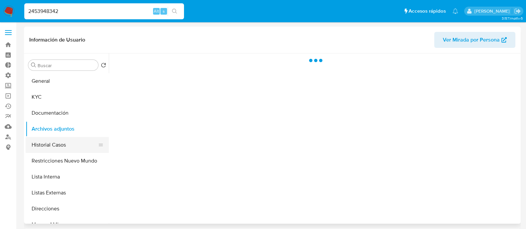
click at [66, 149] on button "Historial Casos" at bounding box center [65, 145] width 78 height 16
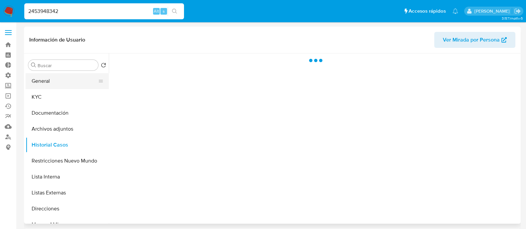
click at [51, 84] on button "General" at bounding box center [65, 81] width 78 height 16
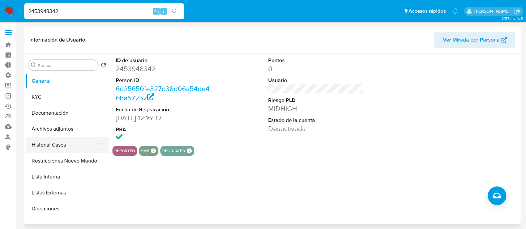
click at [70, 144] on button "Historial Casos" at bounding box center [65, 145] width 78 height 16
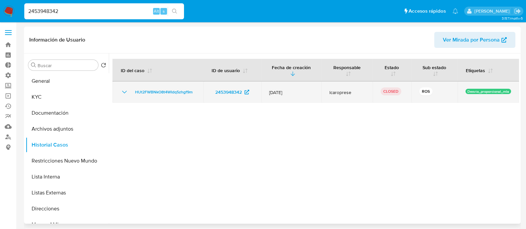
click at [125, 90] on icon "Mostrar/Ocultar" at bounding box center [124, 92] width 8 height 8
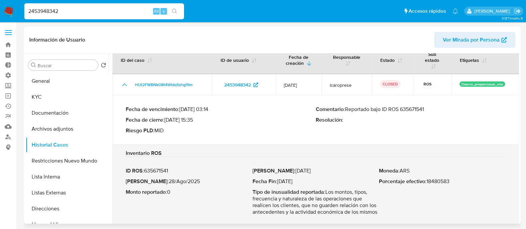
scroll to position [19, 0]
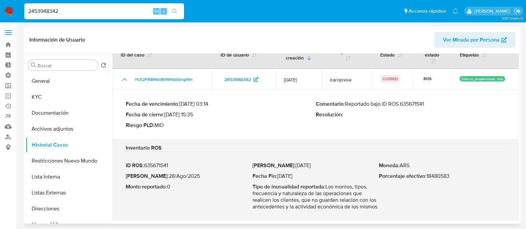
click at [414, 105] on p "Comentario : Reportado bajo ID ROS 635671541" at bounding box center [411, 104] width 190 height 7
click at [420, 103] on p "Comentario : Reportado bajo ID ROS 635671541" at bounding box center [411, 104] width 190 height 7
click at [55, 97] on button "KYC" at bounding box center [65, 97] width 78 height 16
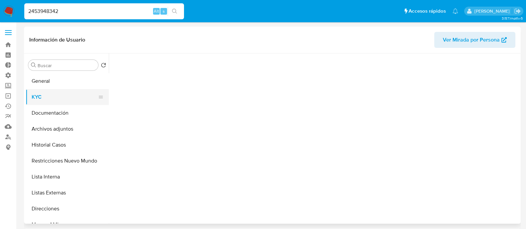
scroll to position [0, 0]
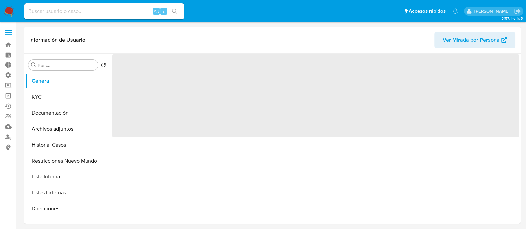
click at [102, 12] on input at bounding box center [104, 11] width 160 height 9
paste input "2504993347"
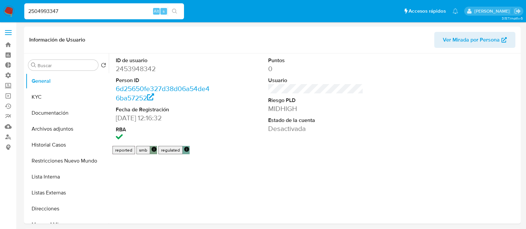
type input "2504993347"
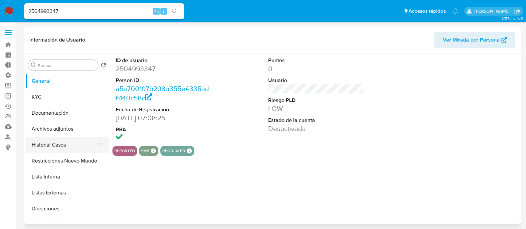
click at [74, 142] on button "Historial Casos" at bounding box center [65, 145] width 78 height 16
select select "10"
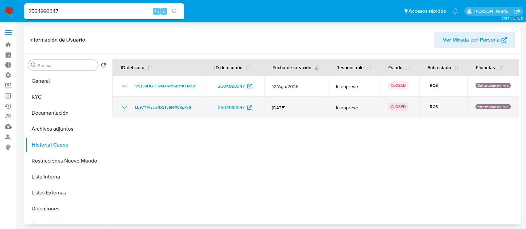
click at [127, 108] on icon "Mostrar/Ocultar" at bounding box center [124, 107] width 8 height 8
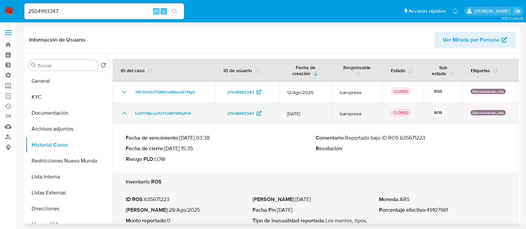
click at [127, 103] on td "YfEr3nHGTFQMXreM6umXYMg0" at bounding box center [163, 91] width 103 height 21
click at [123, 117] on icon "Mostrar/Ocultar" at bounding box center [124, 113] width 8 height 8
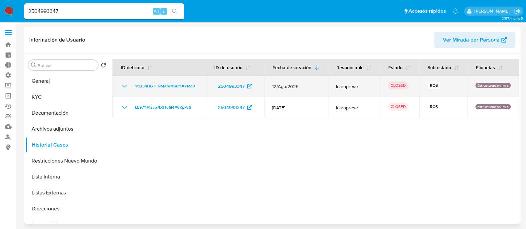
click at [125, 87] on icon "Mostrar/Ocultar" at bounding box center [124, 86] width 8 height 8
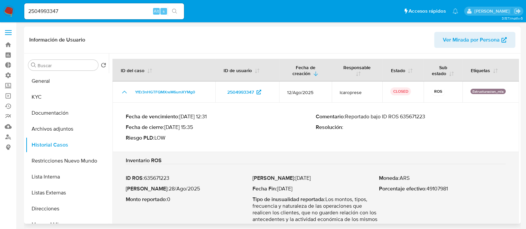
click at [409, 120] on p "Comentario : Reportado bajo ID ROS 635671223" at bounding box center [411, 116] width 190 height 7
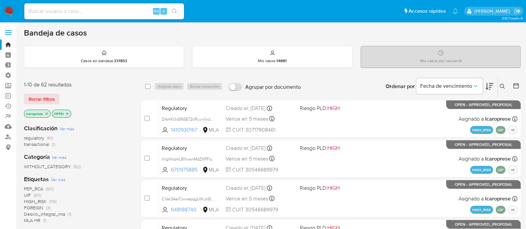
click at [48, 113] on icon "close-filter" at bounding box center [47, 114] width 4 height 4
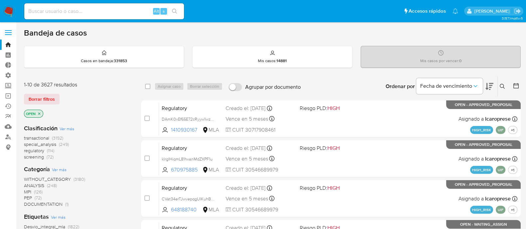
click at [40, 113] on icon "close-filter" at bounding box center [39, 114] width 4 height 4
